Goal: Task Accomplishment & Management: Complete application form

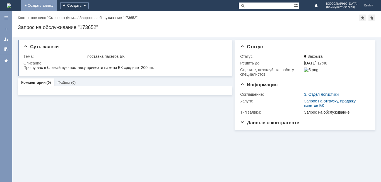
click at [57, 4] on link "+ Создать заявку" at bounding box center [39, 5] width 36 height 11
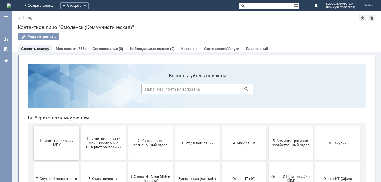
click at [49, 144] on span "1 линия поддержки МБК" at bounding box center [56, 143] width 41 height 8
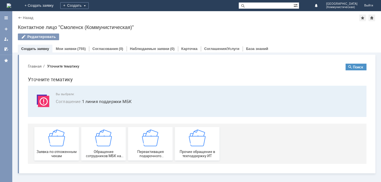
click at [49, 144] on img at bounding box center [56, 137] width 17 height 17
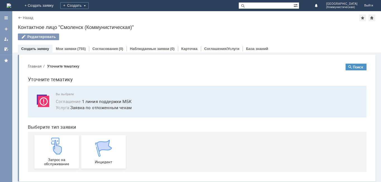
click at [49, 144] on img at bounding box center [56, 146] width 17 height 17
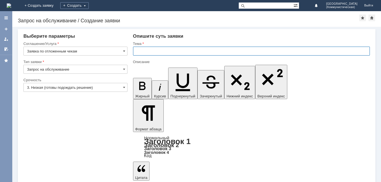
click at [135, 51] on input "text" at bounding box center [251, 51] width 237 height 9
type input "удалить чек"
